Goal: Task Accomplishment & Management: Use online tool/utility

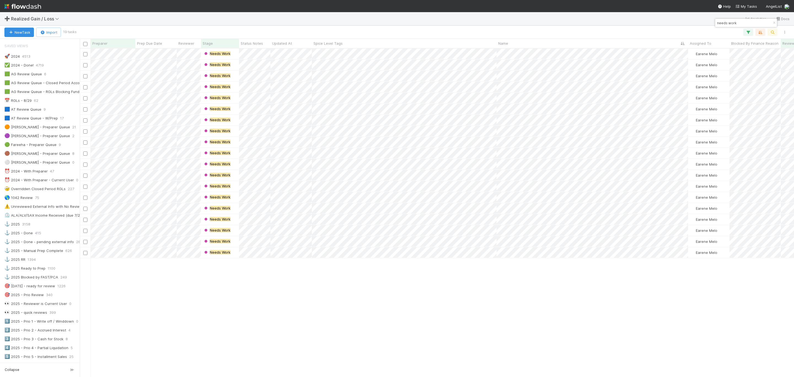
scroll to position [289, 0]
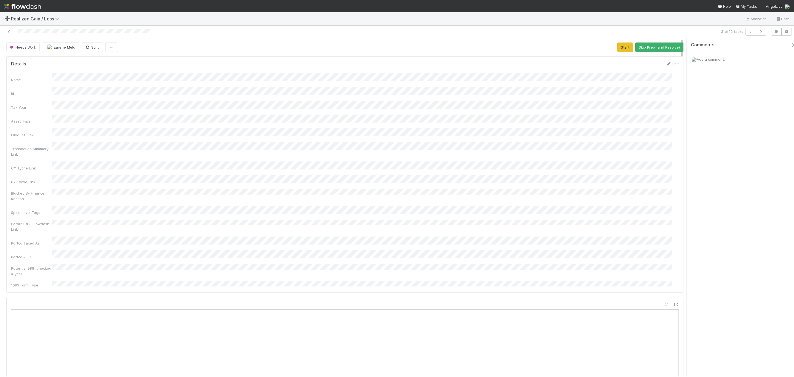
click at [424, 163] on div "Name Id Tax Year Asset Type Fund CT Link Transaction Summary Link CY Tyche Link…" at bounding box center [345, 180] width 668 height 215
drag, startPoint x: 614, startPoint y: 54, endPoint x: 616, endPoint y: 51, distance: 3.2
click at [617, 50] on button "Start" at bounding box center [625, 46] width 16 height 9
click at [283, 96] on div "Name Id Tax Year Asset Type Fund CT Link Transaction Summary Link CY Tyche Link…" at bounding box center [345, 180] width 668 height 215
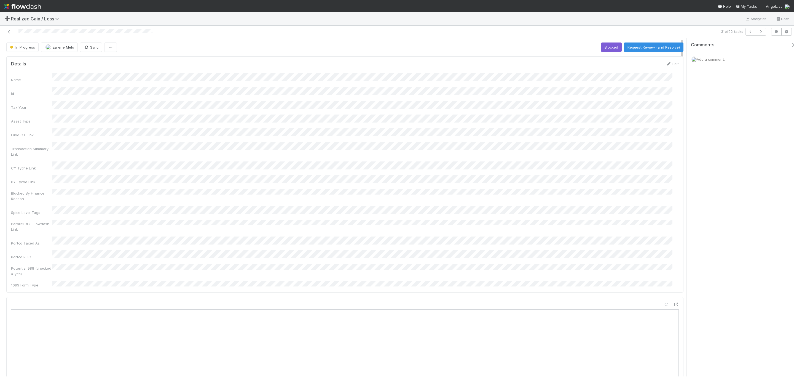
click at [444, 97] on div "Name Id Tax Year Asset Type Fund CT Link Transaction Summary Link CY Tyche Link…" at bounding box center [345, 180] width 668 height 215
click at [554, 108] on div "Name Id Tax Year Asset Type Fund CT Link Transaction Summary Link CY Tyche Link…" at bounding box center [345, 139] width 668 height 215
click at [669, 45] on button "Request Review (and Resolve)" at bounding box center [654, 46] width 60 height 9
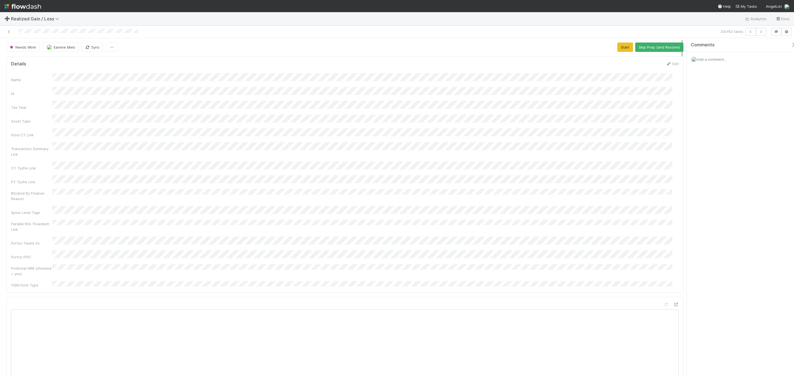
click at [391, 119] on div "Name Id Tax Year Asset Type Fund CT Link Transaction Summary Link CY Tyche Link…" at bounding box center [345, 180] width 668 height 215
